Goal: Information Seeking & Learning: Understand process/instructions

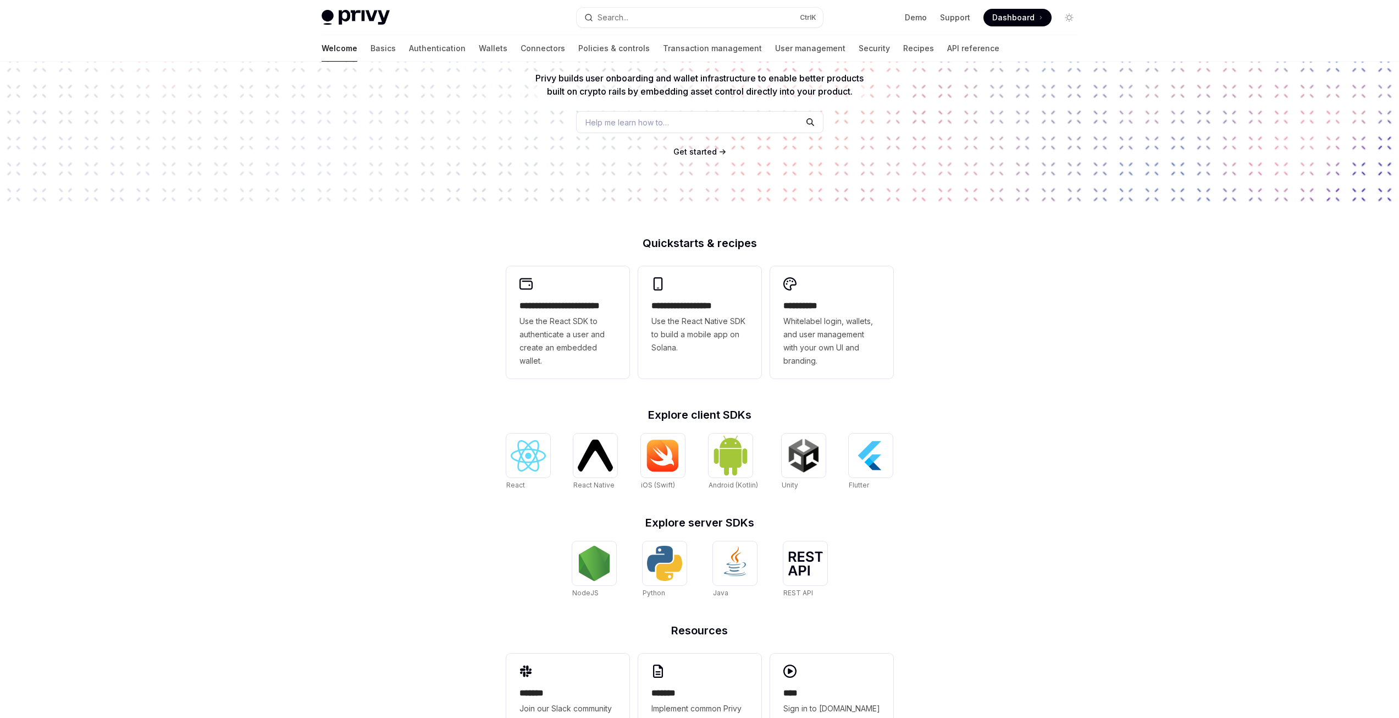
scroll to position [102, 0]
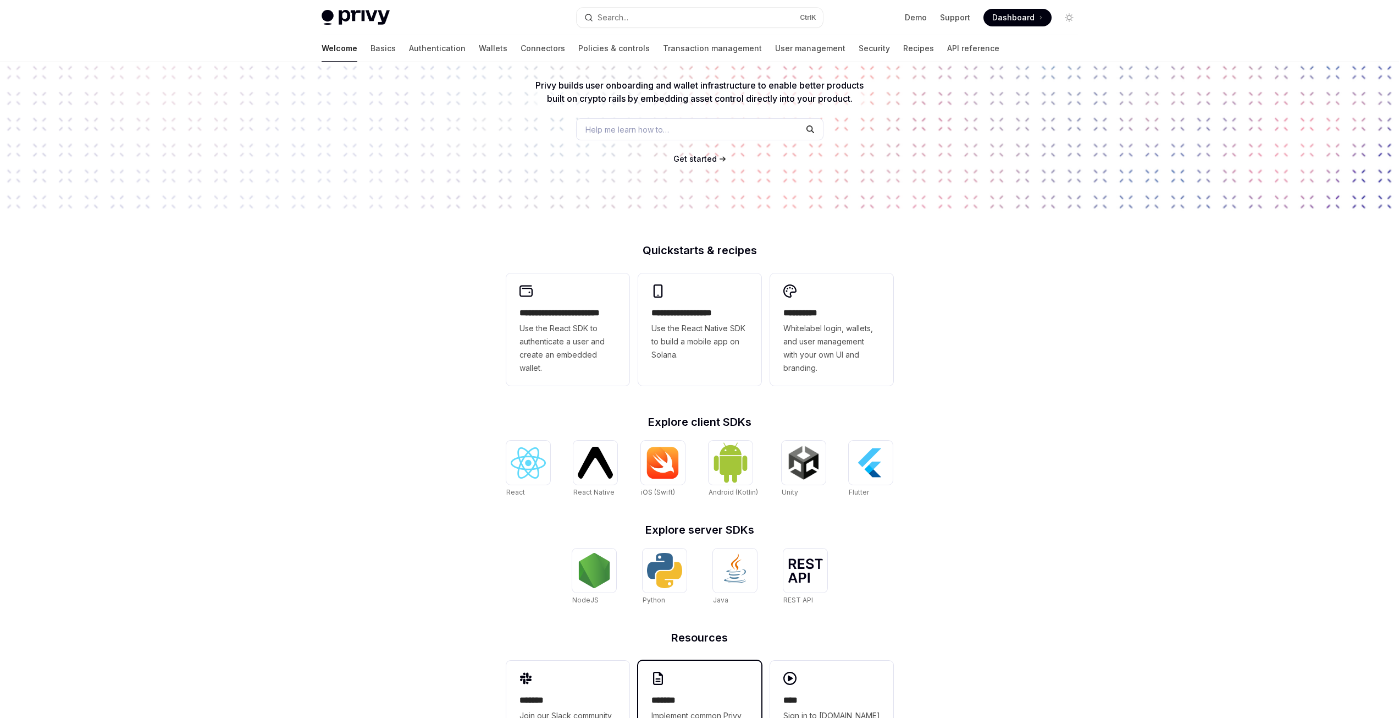
click at [701, 692] on div "******* Implement common Privy features and integrations." at bounding box center [699, 703] width 123 height 86
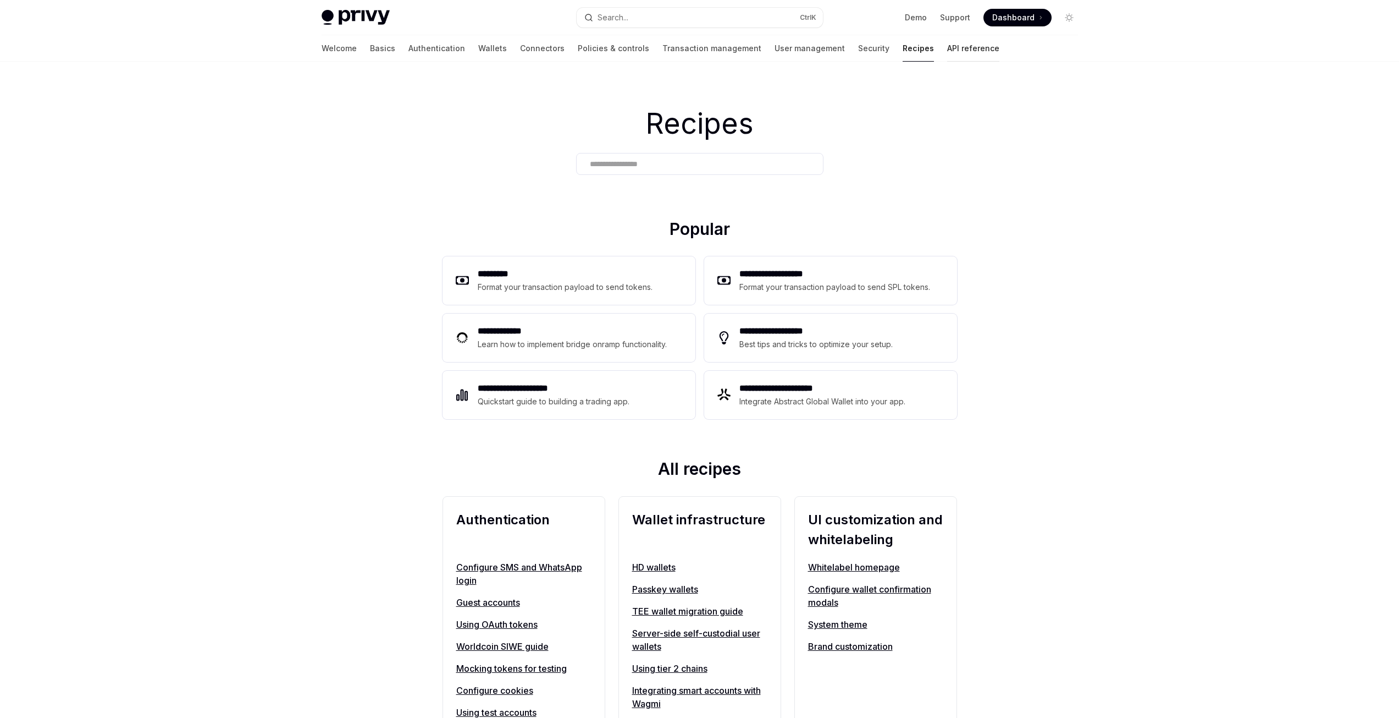
click at [947, 45] on link "API reference" at bounding box center [973, 48] width 52 height 26
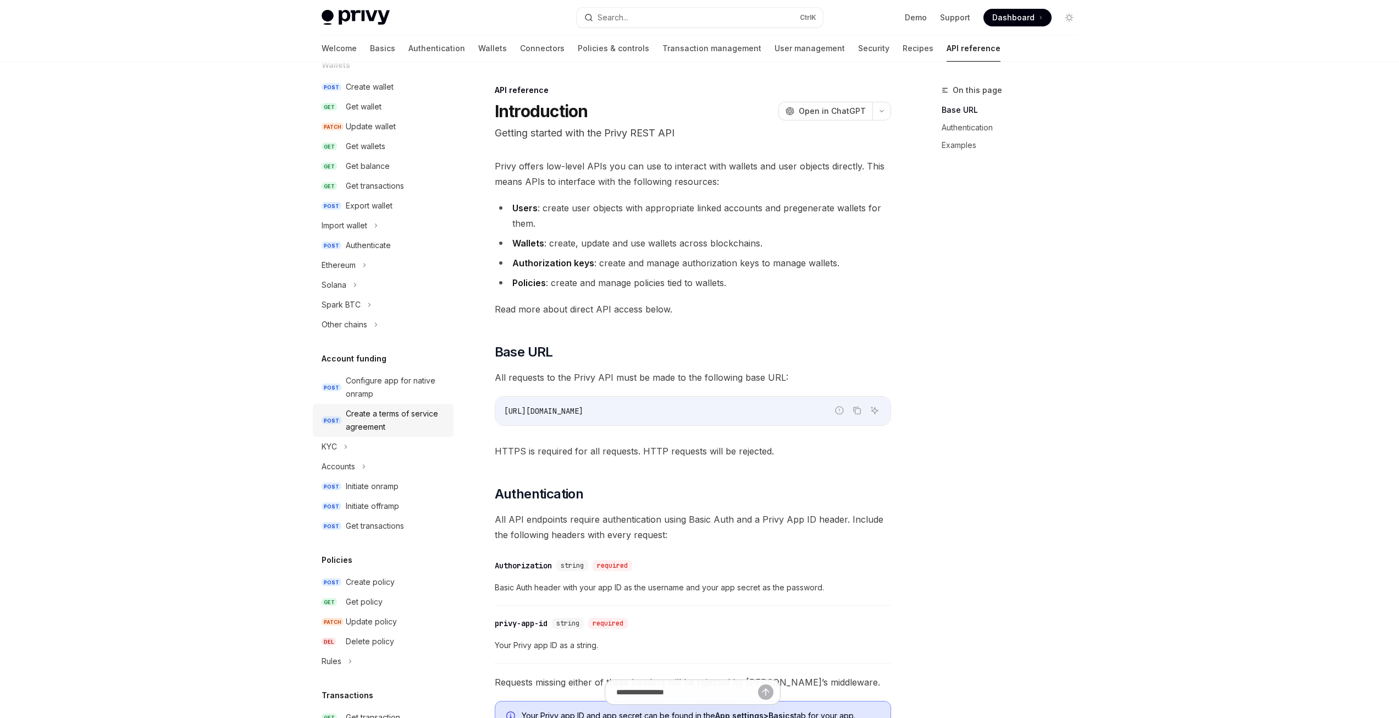
scroll to position [110, 0]
click at [342, 292] on div "Solana" at bounding box center [334, 291] width 25 height 13
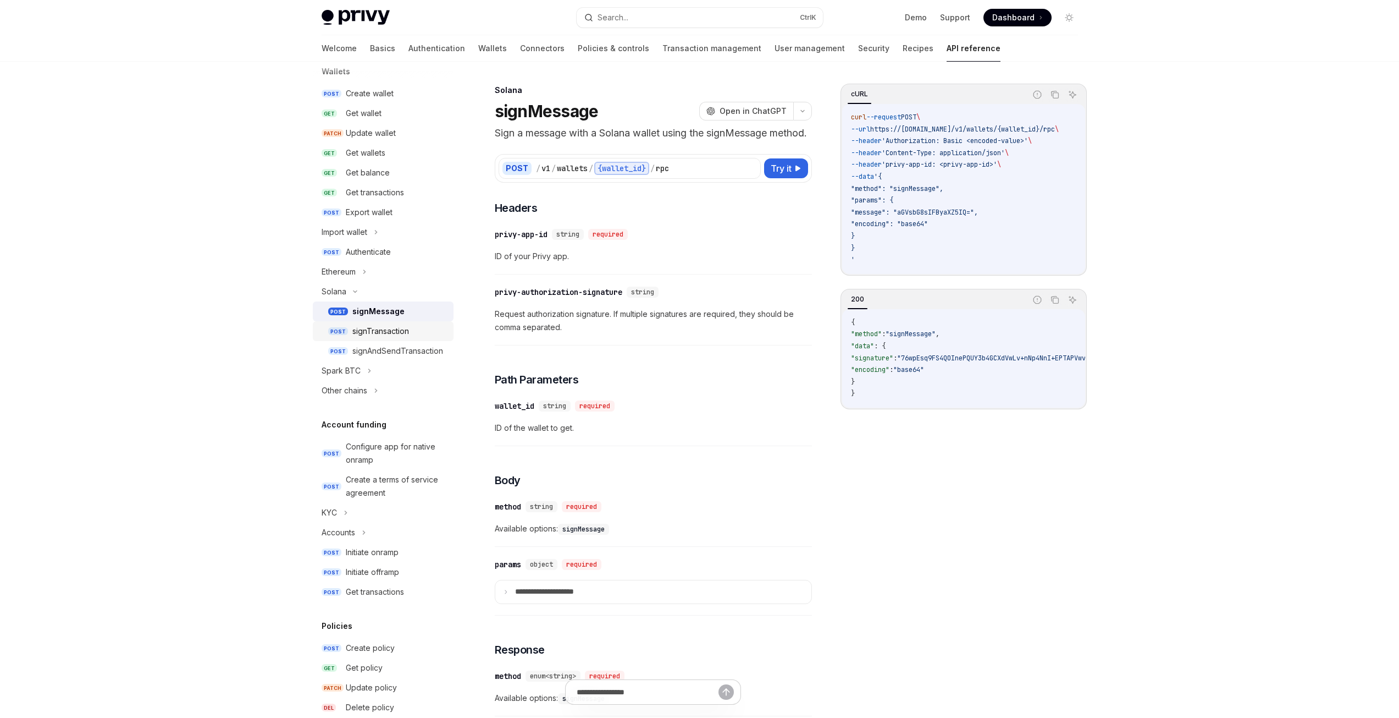
click at [392, 337] on div "signTransaction" at bounding box center [380, 330] width 57 height 13
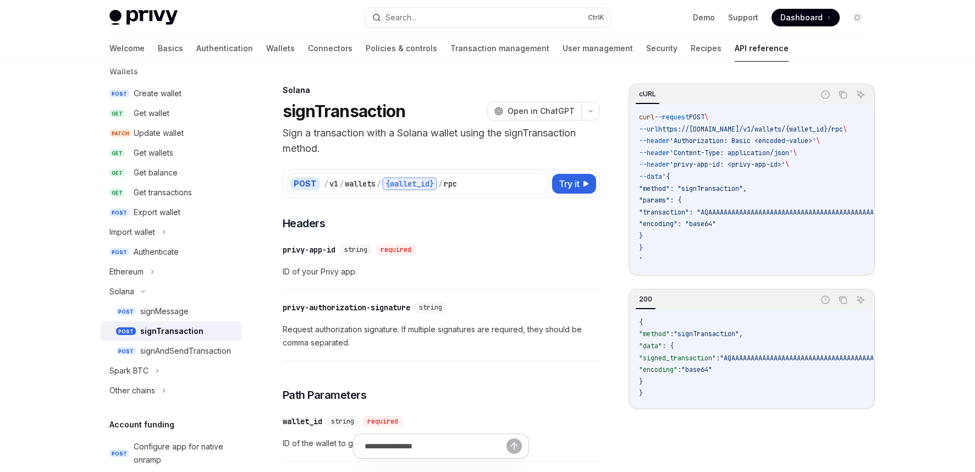
type textarea "*"
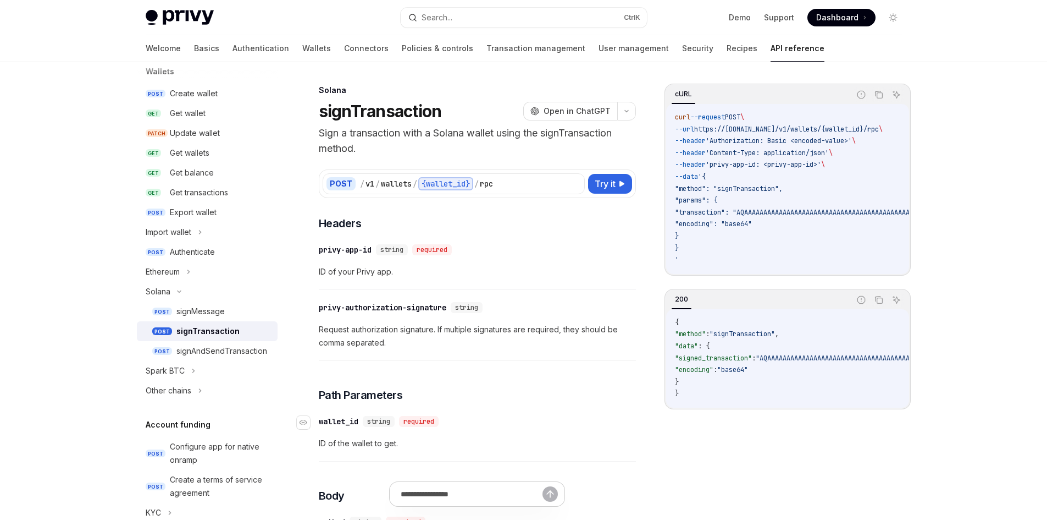
click at [358, 420] on div "wallet_id" at bounding box center [339, 421] width 40 height 11
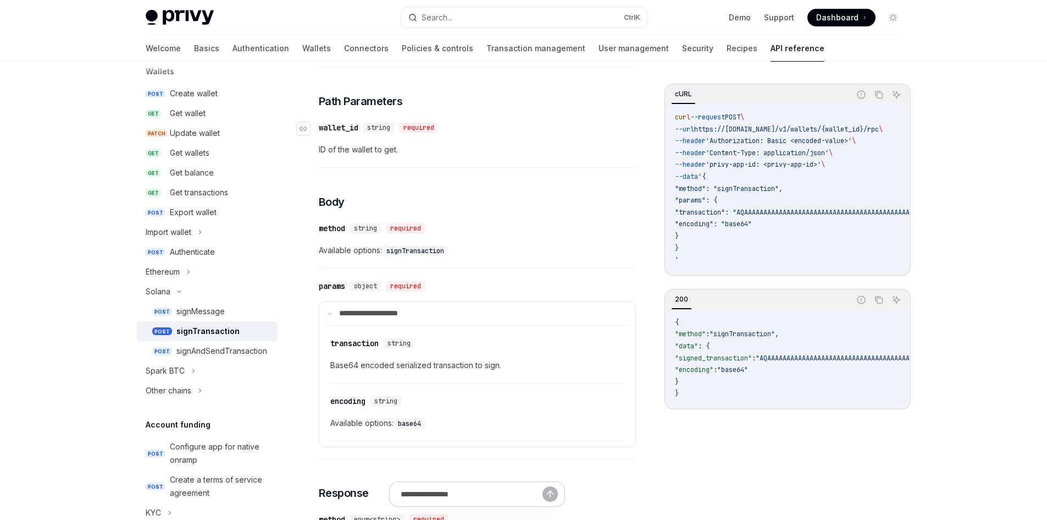
scroll to position [287, 0]
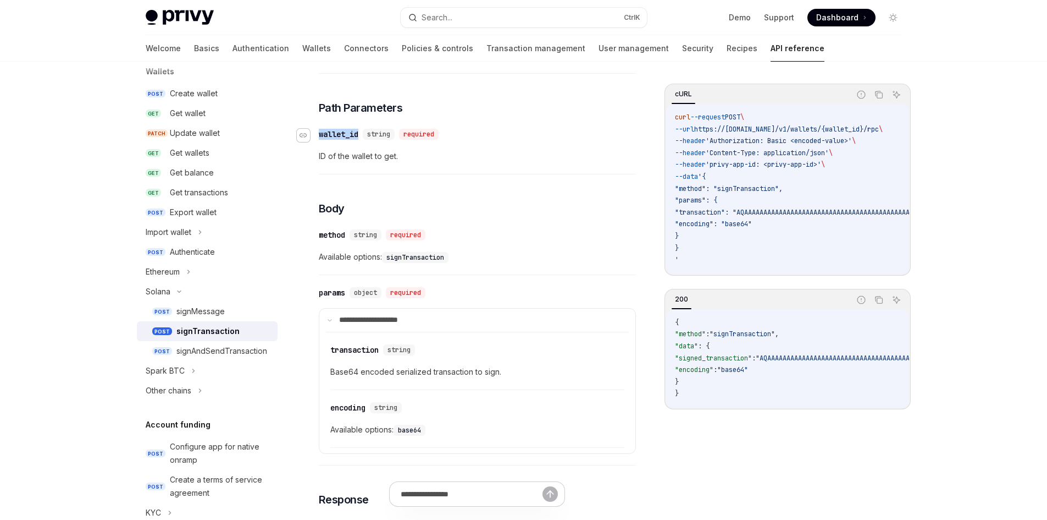
drag, startPoint x: 361, startPoint y: 131, endPoint x: 307, endPoint y: 133, distance: 54.5
click at [319, 133] on div "​ wallet_id string required" at bounding box center [381, 134] width 124 height 11
copy div "​ wallet_id"
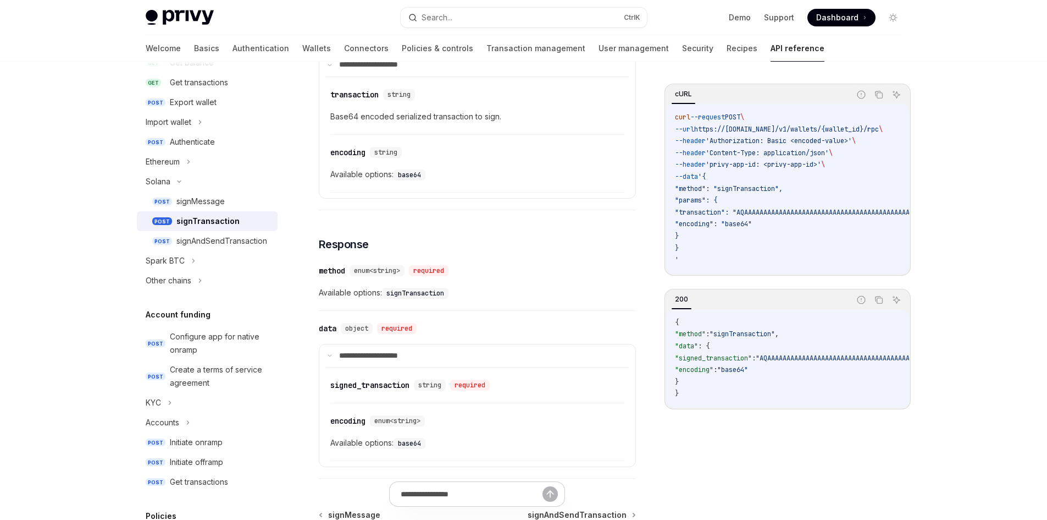
scroll to position [569, 0]
